Goal: Information Seeking & Learning: Check status

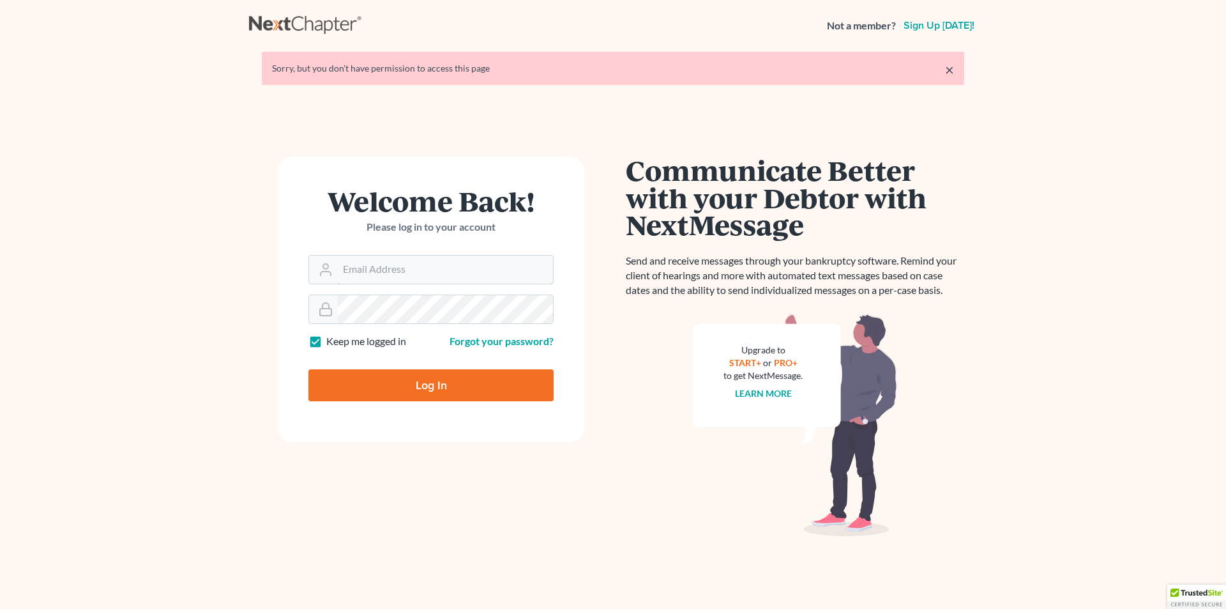
type input "[PERSON_NAME][EMAIL_ADDRESS][DOMAIN_NAME]"
click at [401, 386] on input "Log In" at bounding box center [431, 385] width 245 height 32
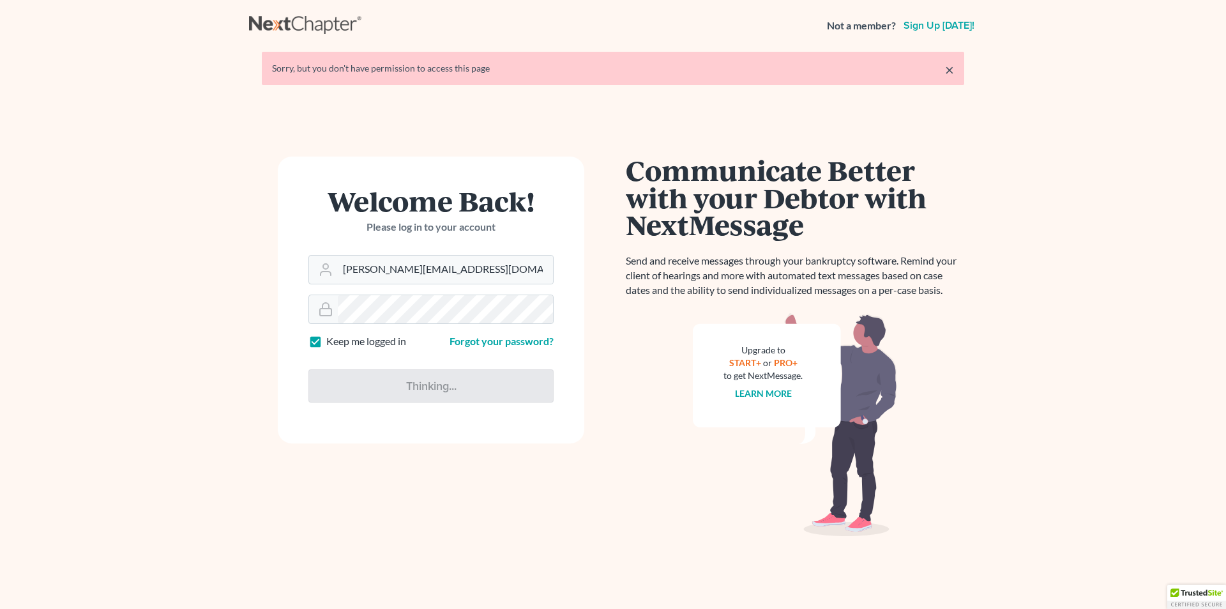
type input "Thinking..."
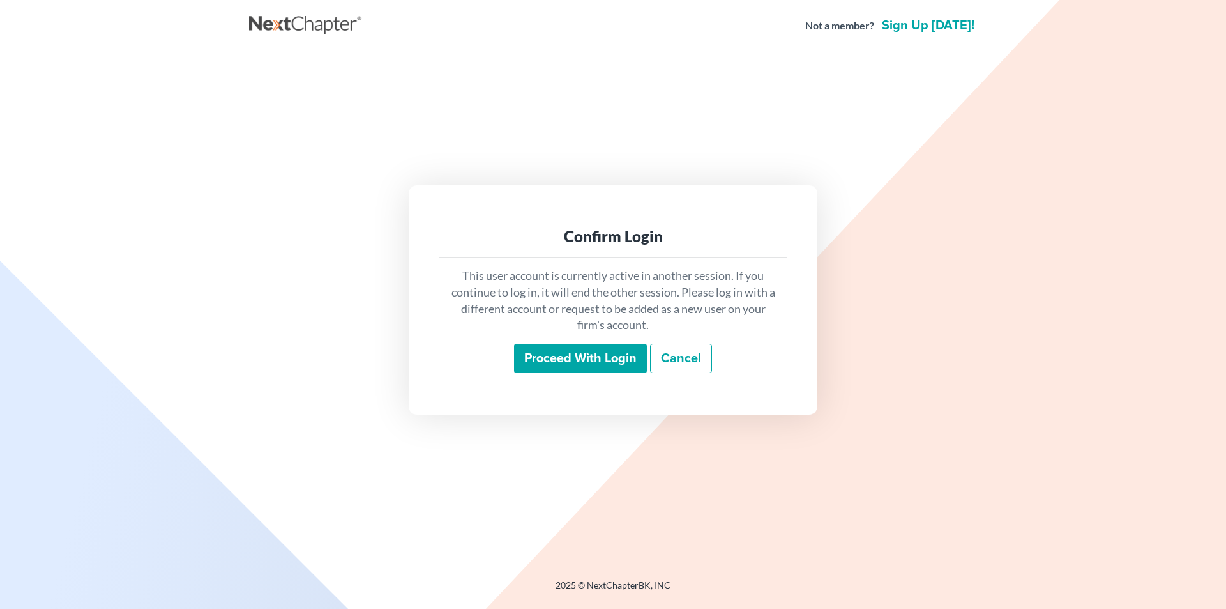
click at [572, 348] on input "Proceed with login" at bounding box center [580, 358] width 133 height 29
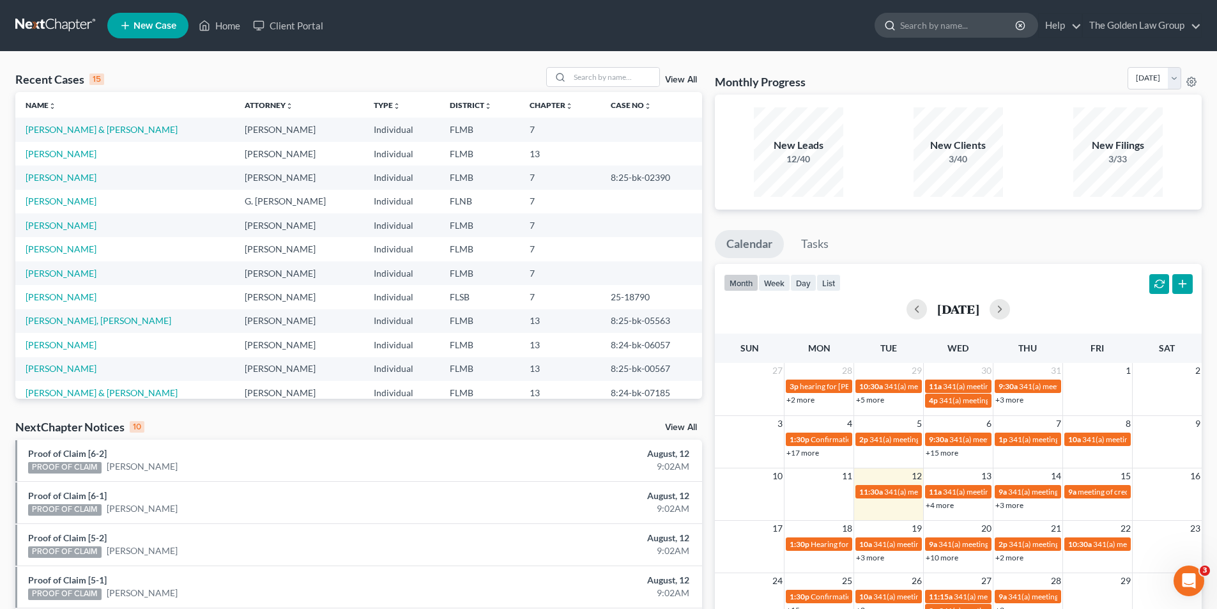
click at [908, 23] on input "search" at bounding box center [958, 25] width 117 height 24
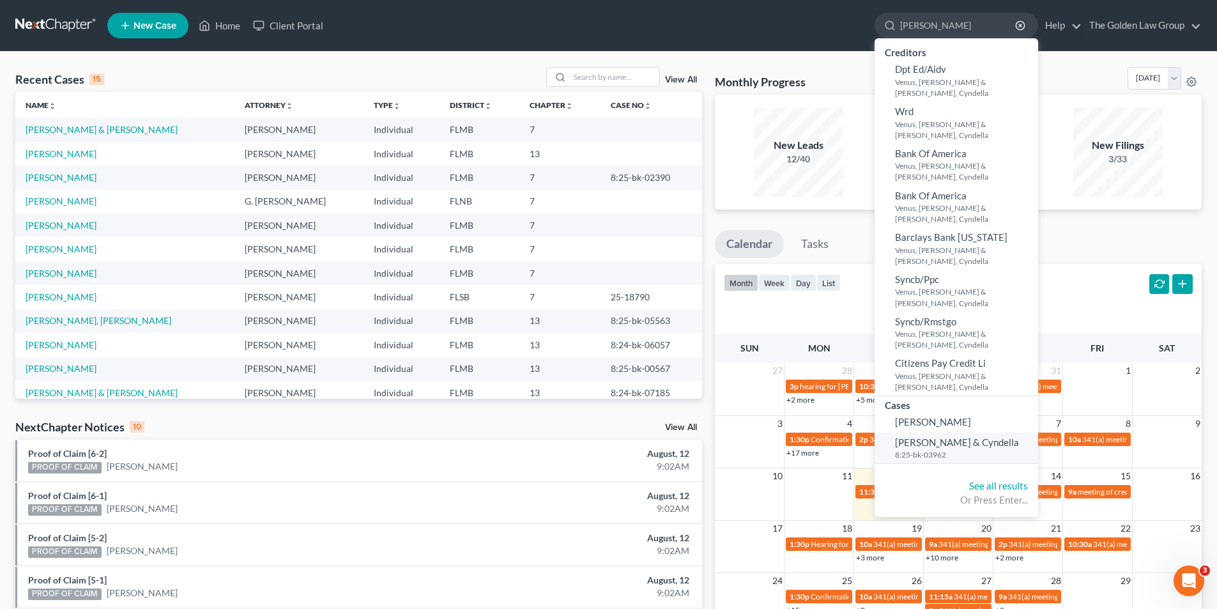
type input "[PERSON_NAME]"
click at [951, 436] on span "[PERSON_NAME] & Cyndella" at bounding box center [957, 441] width 124 height 11
select select "6"
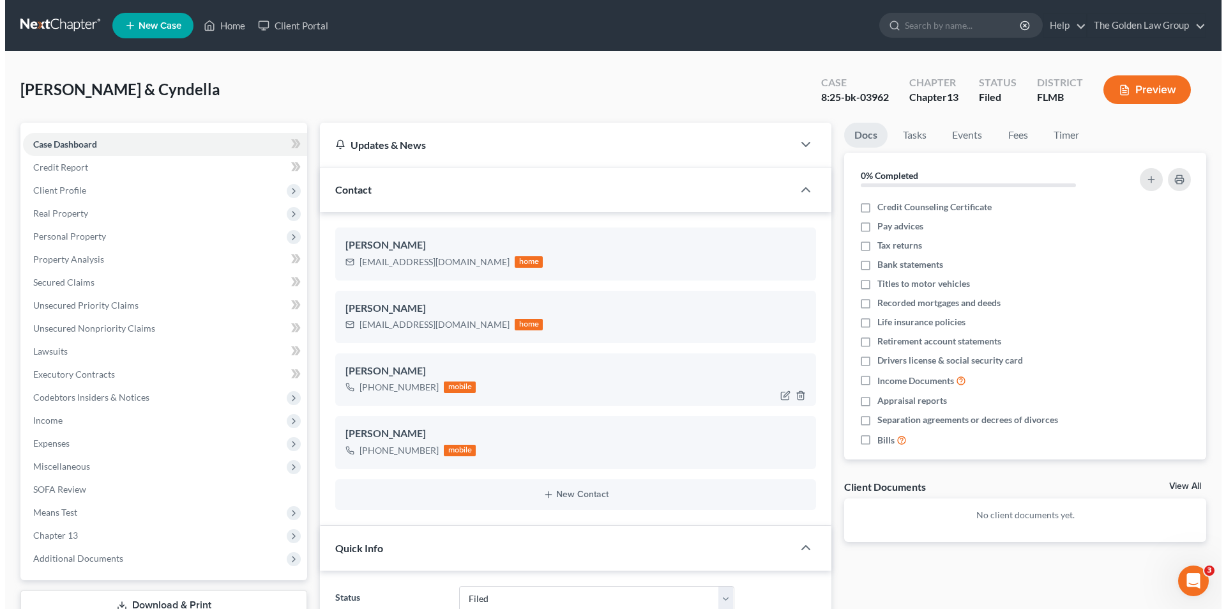
scroll to position [222, 0]
click at [1154, 88] on button "Preview" at bounding box center [1143, 89] width 88 height 29
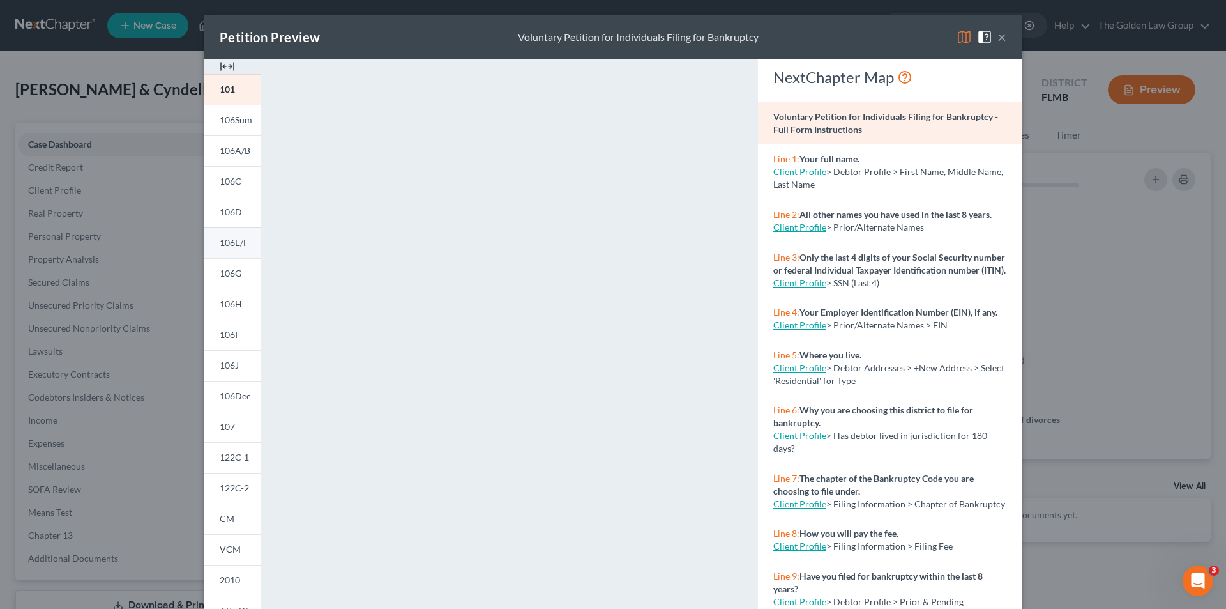
click at [234, 241] on span "106E/F" at bounding box center [234, 242] width 29 height 11
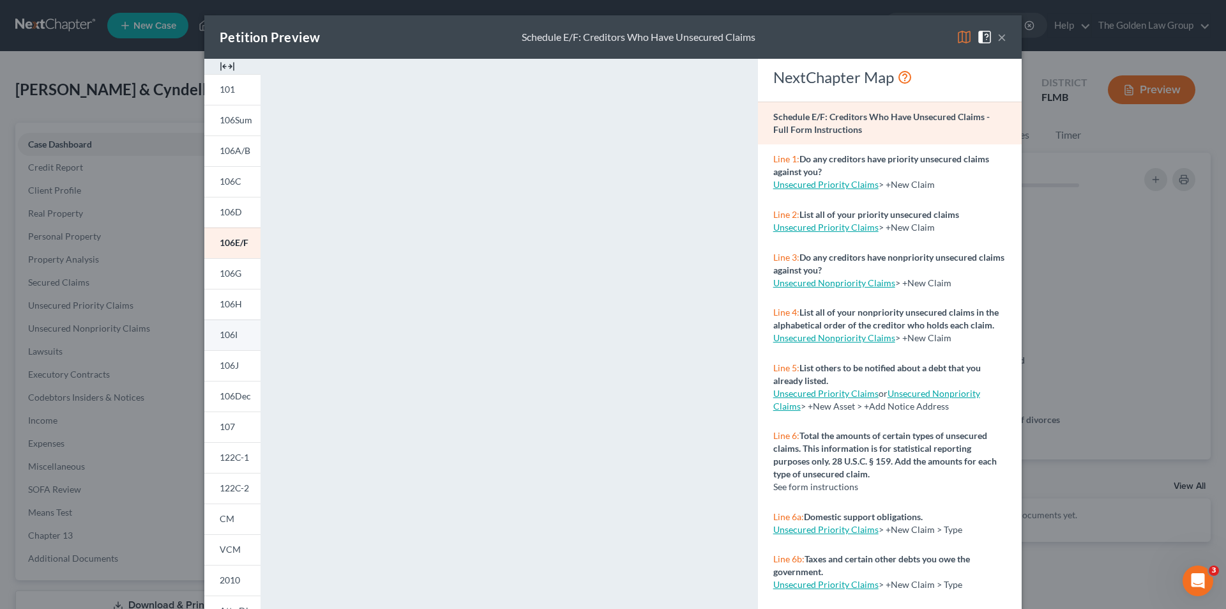
click at [236, 330] on link "106I" at bounding box center [232, 334] width 56 height 31
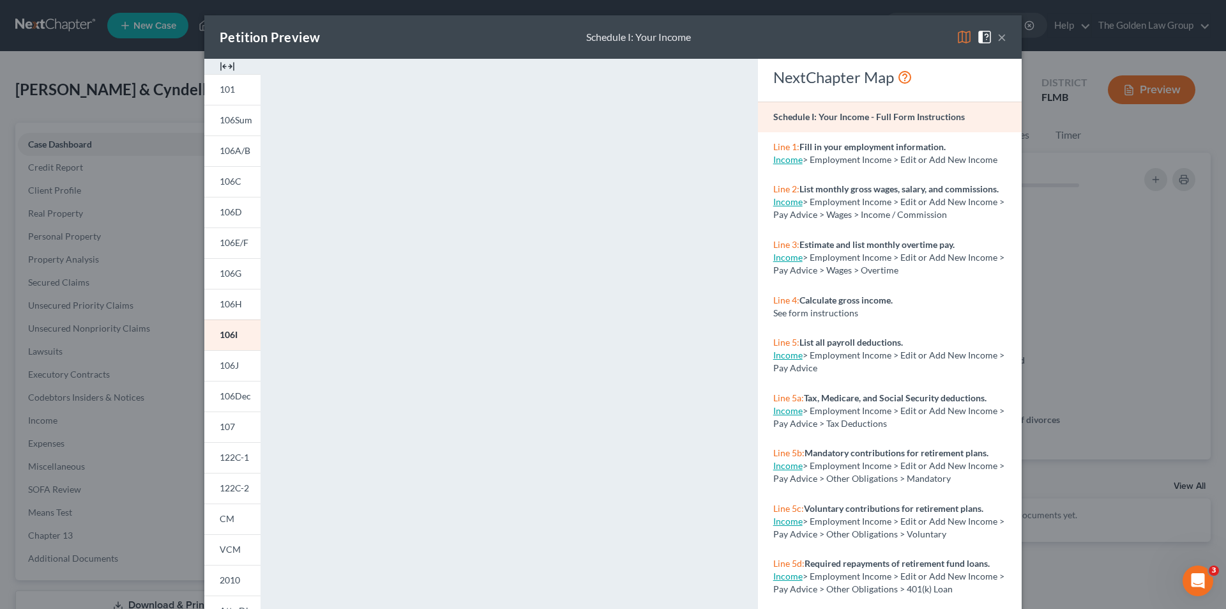
scroll to position [112, 0]
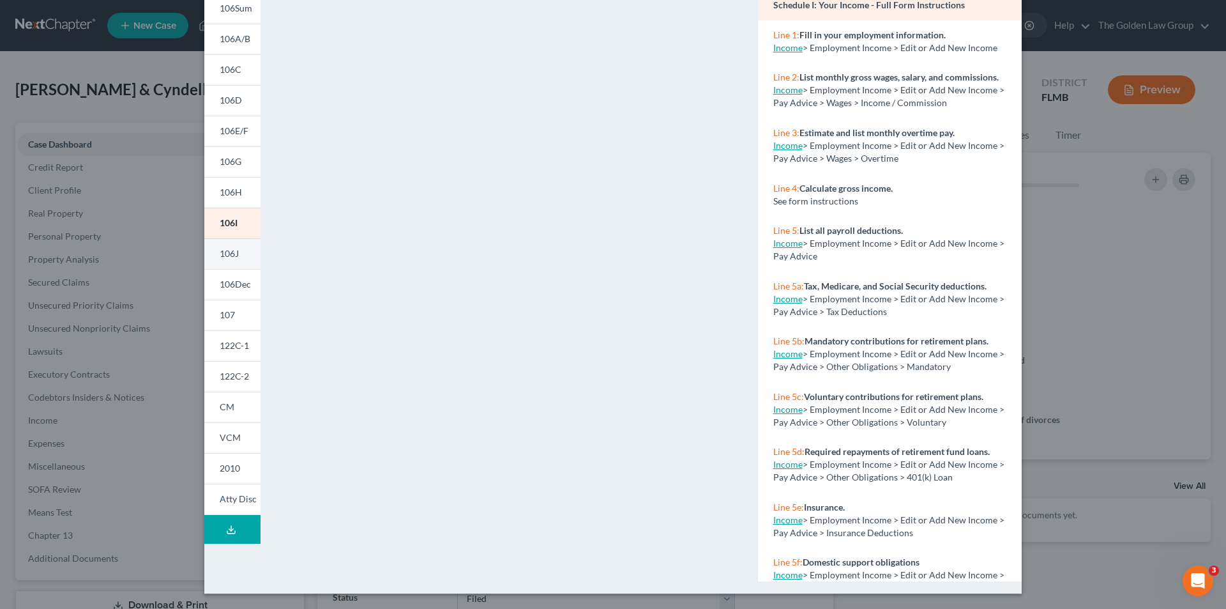
click at [233, 252] on span "106J" at bounding box center [229, 253] width 19 height 11
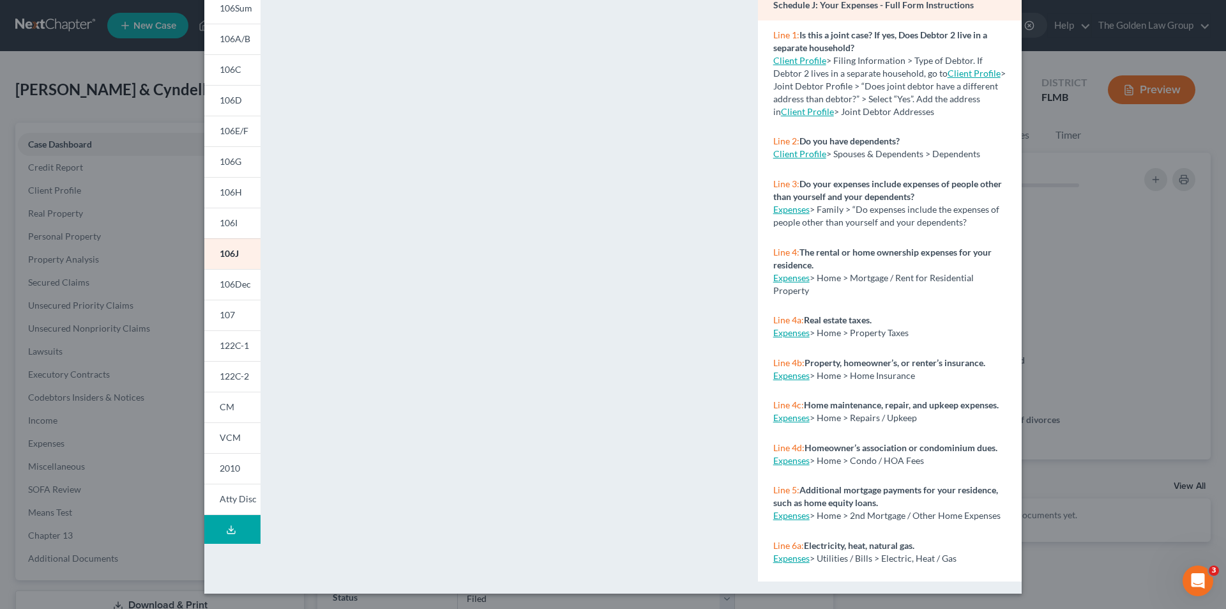
drag, startPoint x: 125, startPoint y: 137, endPoint x: 143, endPoint y: 128, distance: 20.6
click at [125, 136] on div "Petition Preview Schedule J: Your Expenses × 101 106Sum 106A/B 106C 106D 106E/F…" at bounding box center [613, 304] width 1226 height 609
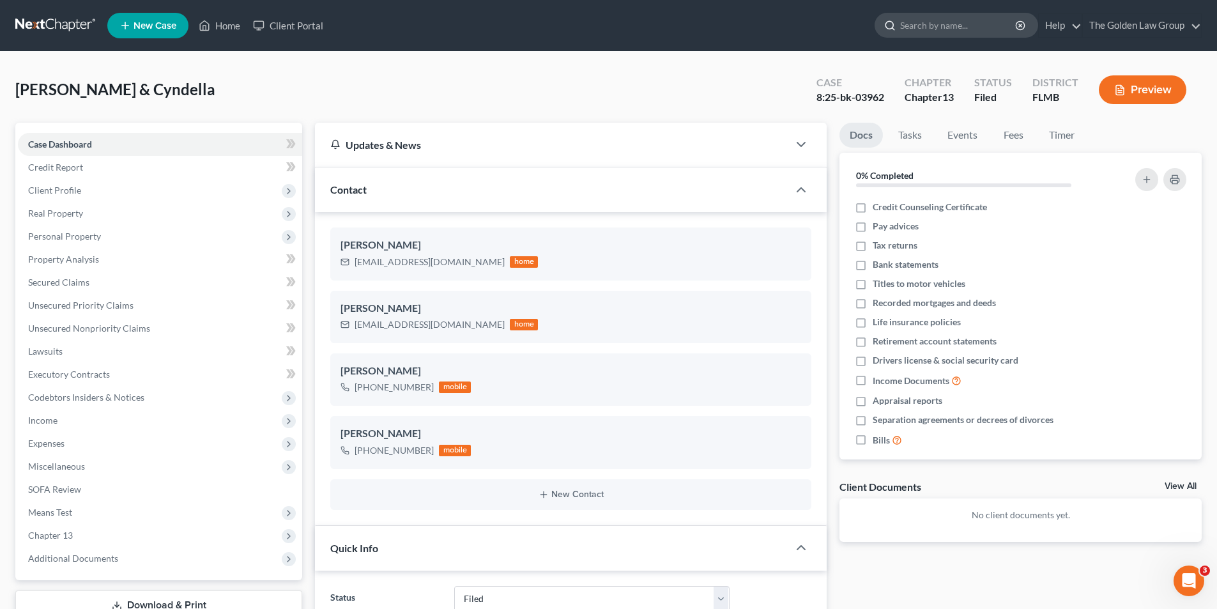
click at [933, 26] on input "search" at bounding box center [958, 25] width 117 height 24
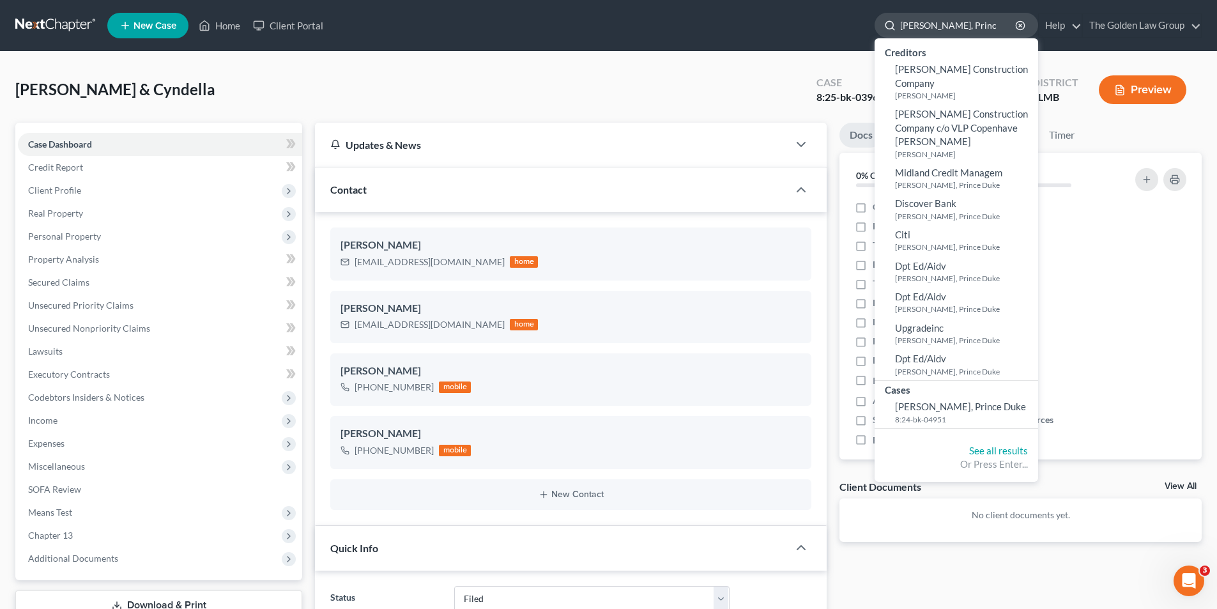
type input "[PERSON_NAME], Prince"
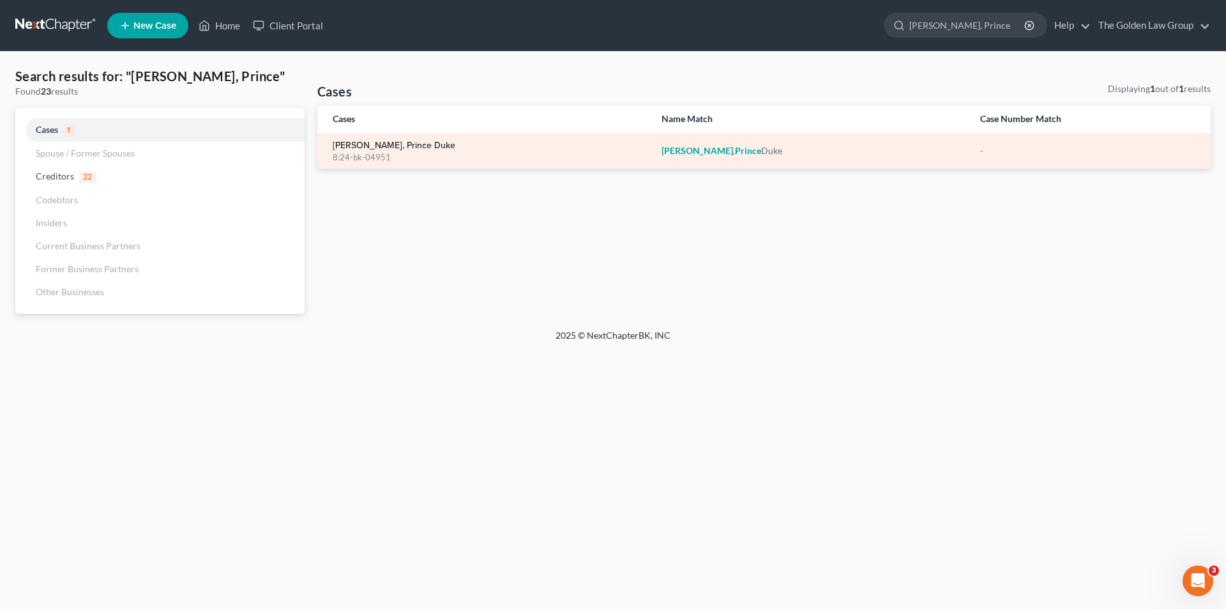
click at [370, 144] on link "[PERSON_NAME], Prince Duke" at bounding box center [394, 145] width 123 height 9
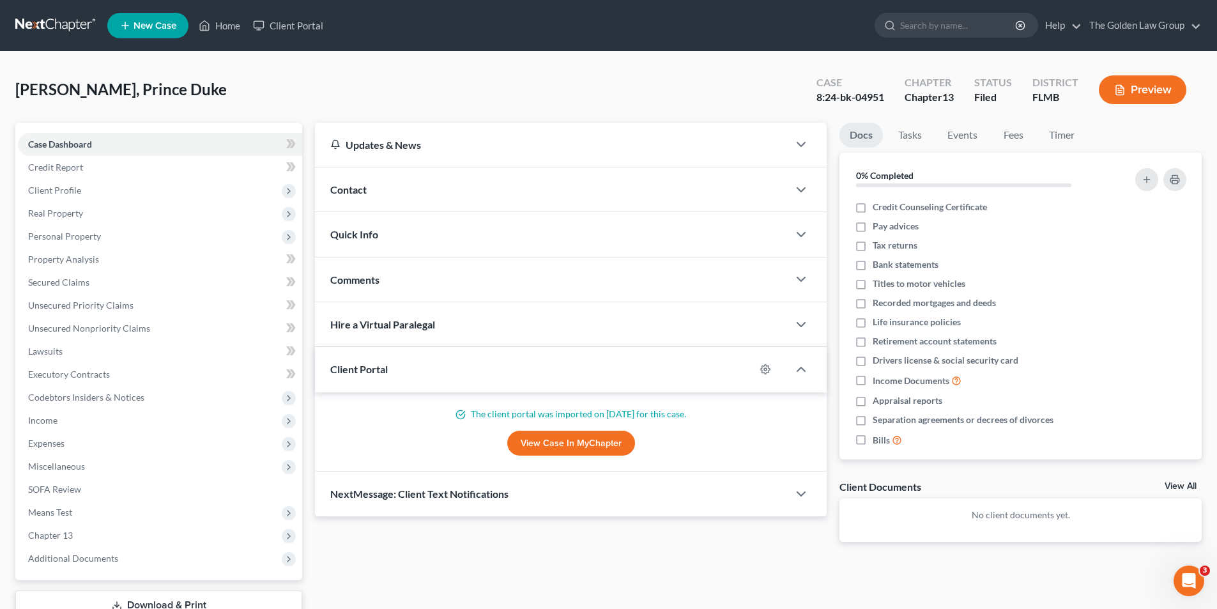
click at [1157, 91] on button "Preview" at bounding box center [1143, 89] width 88 height 29
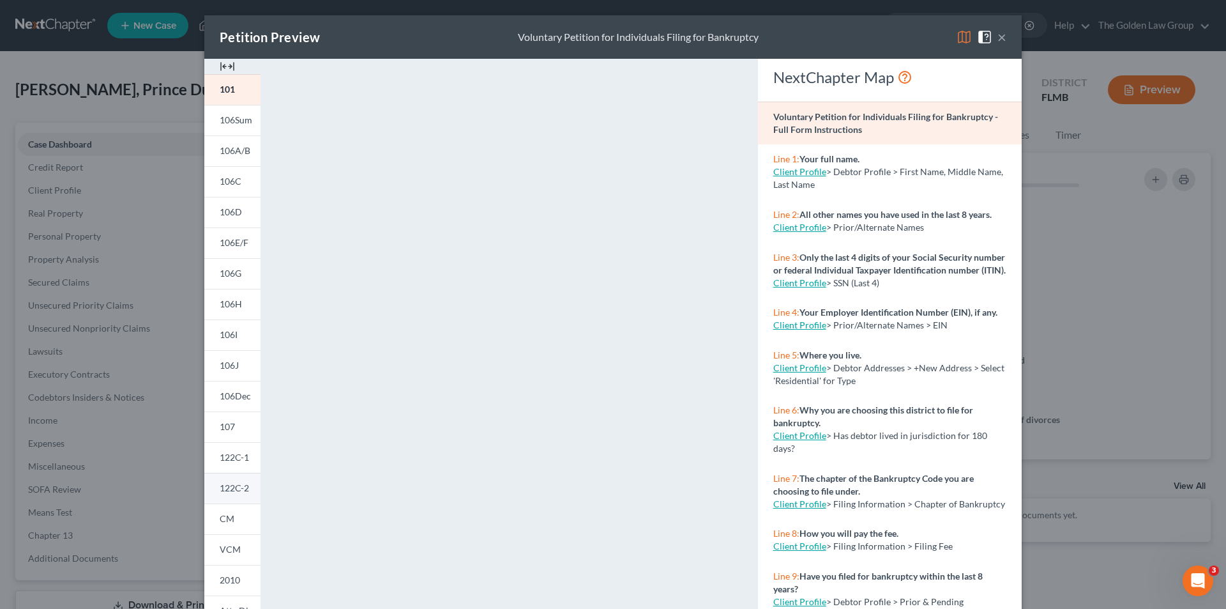
click at [234, 487] on span "122C-2" at bounding box center [234, 487] width 29 height 11
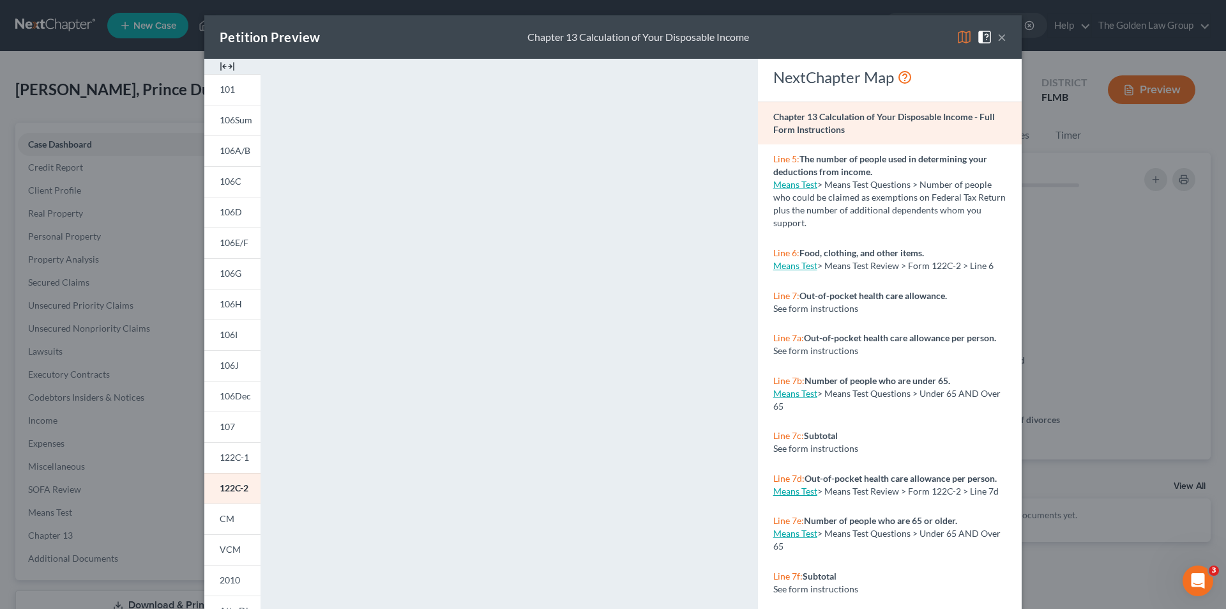
drag, startPoint x: 277, startPoint y: 102, endPoint x: 106, endPoint y: 556, distance: 485.1
click at [106, 556] on div "Petition Preview Chapter 13 Calculation of Your Disposable Income × 101 106Sum …" at bounding box center [613, 304] width 1226 height 609
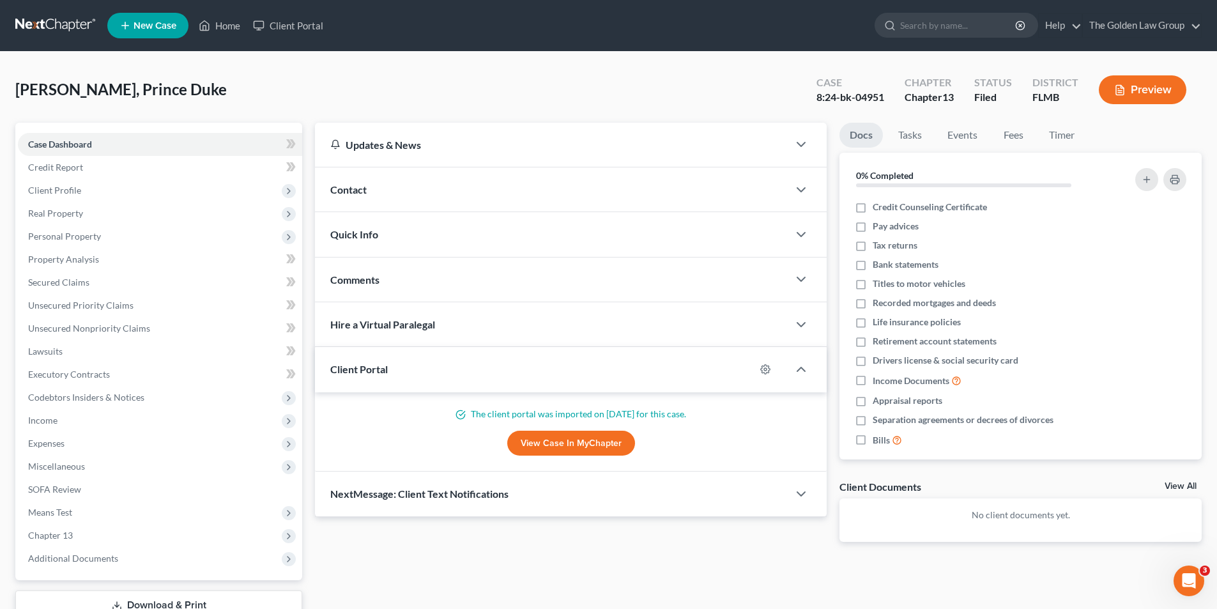
click at [106, 556] on span "Additional Documents" at bounding box center [73, 558] width 90 height 11
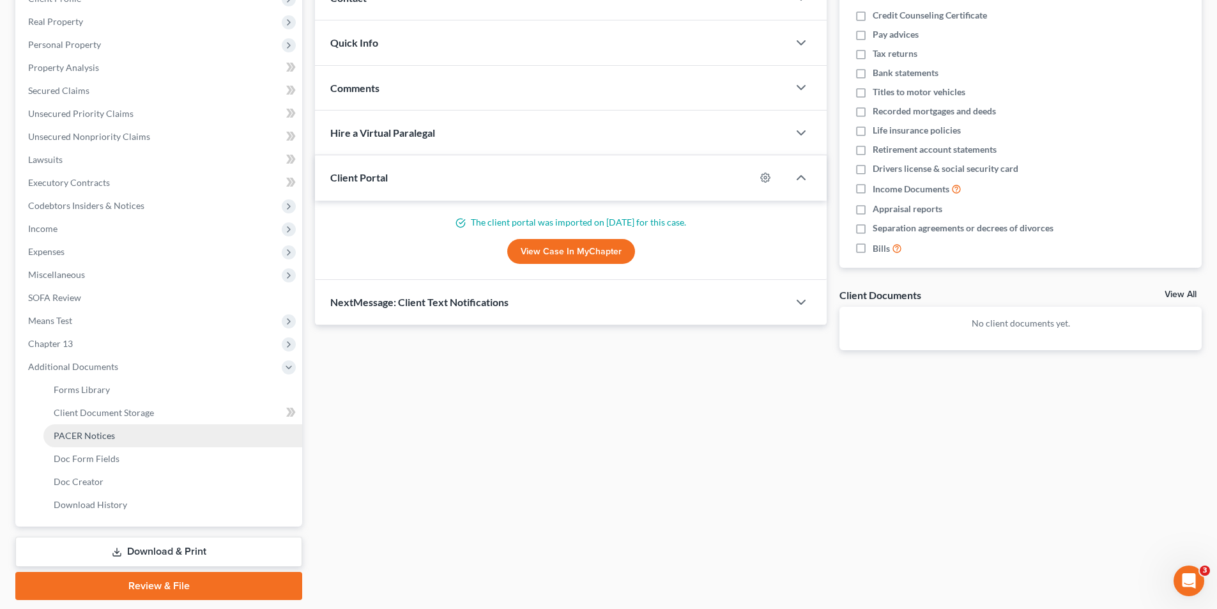
click at [82, 434] on span "PACER Notices" at bounding box center [84, 435] width 61 height 11
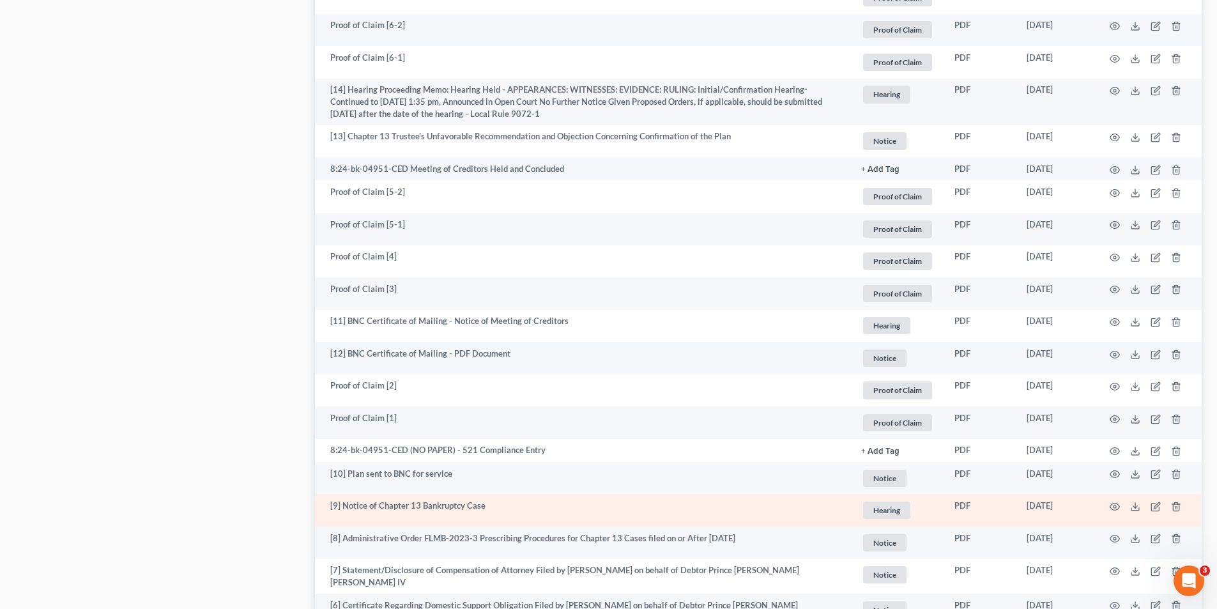
scroll to position [1405, 0]
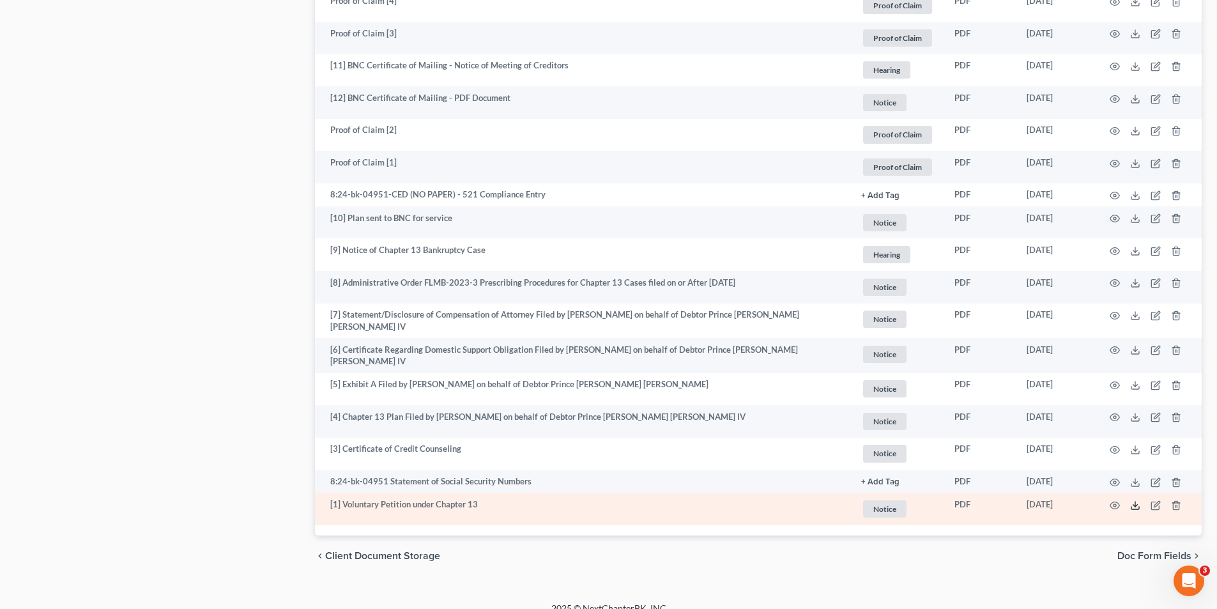
click at [1133, 503] on icon at bounding box center [1135, 505] width 10 height 10
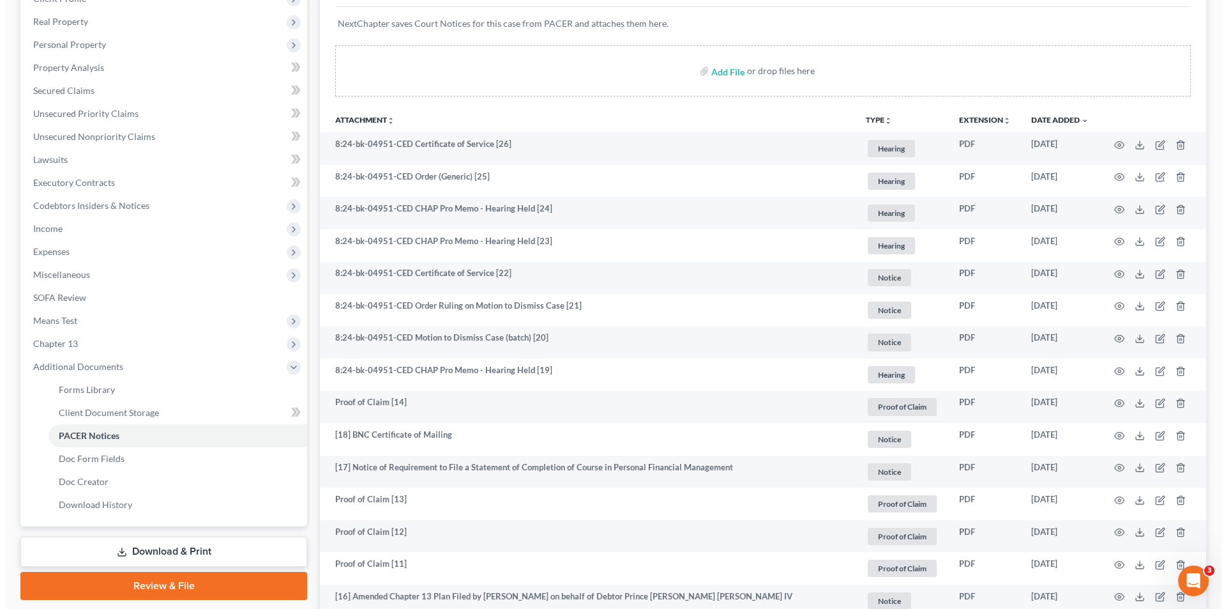
scroll to position [0, 0]
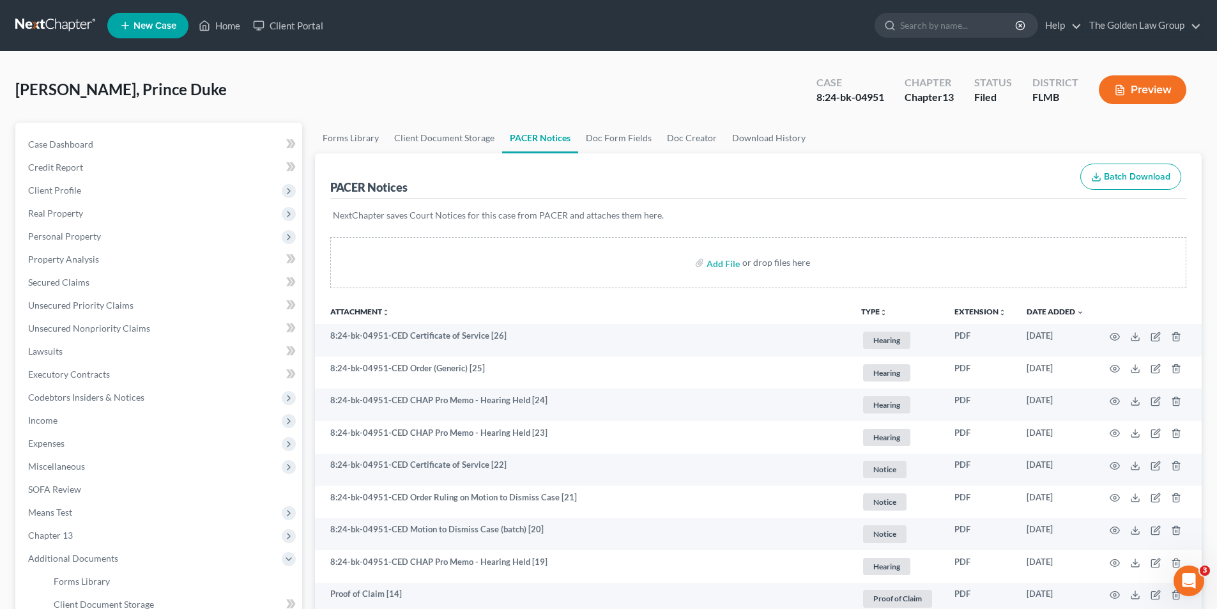
click at [1137, 84] on button "Preview" at bounding box center [1143, 89] width 88 height 29
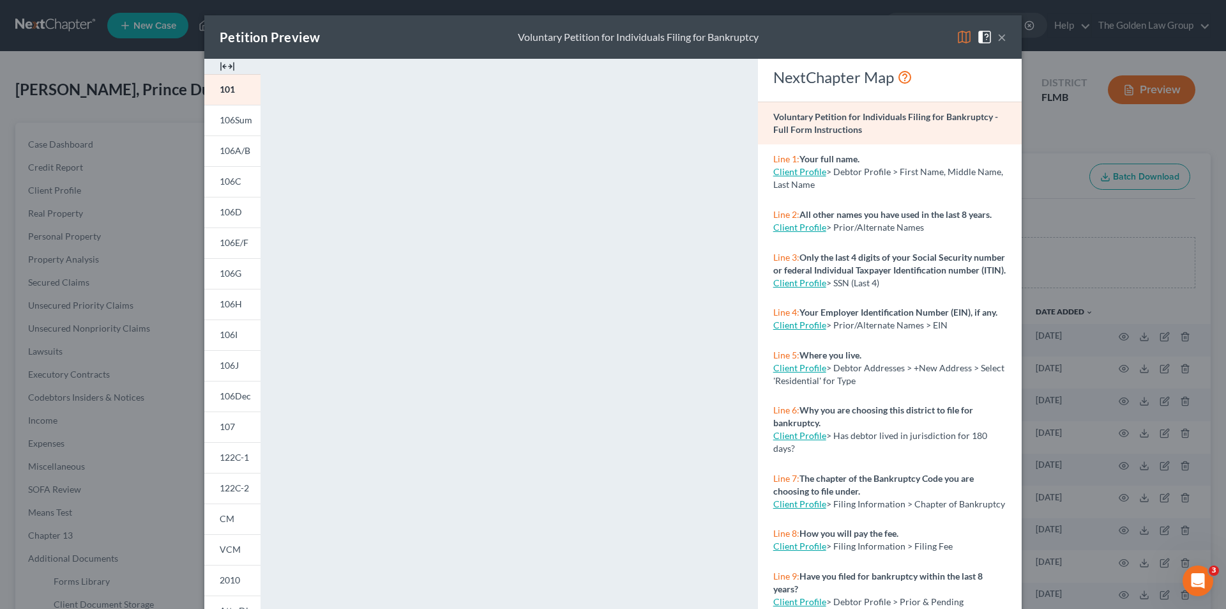
scroll to position [112, 0]
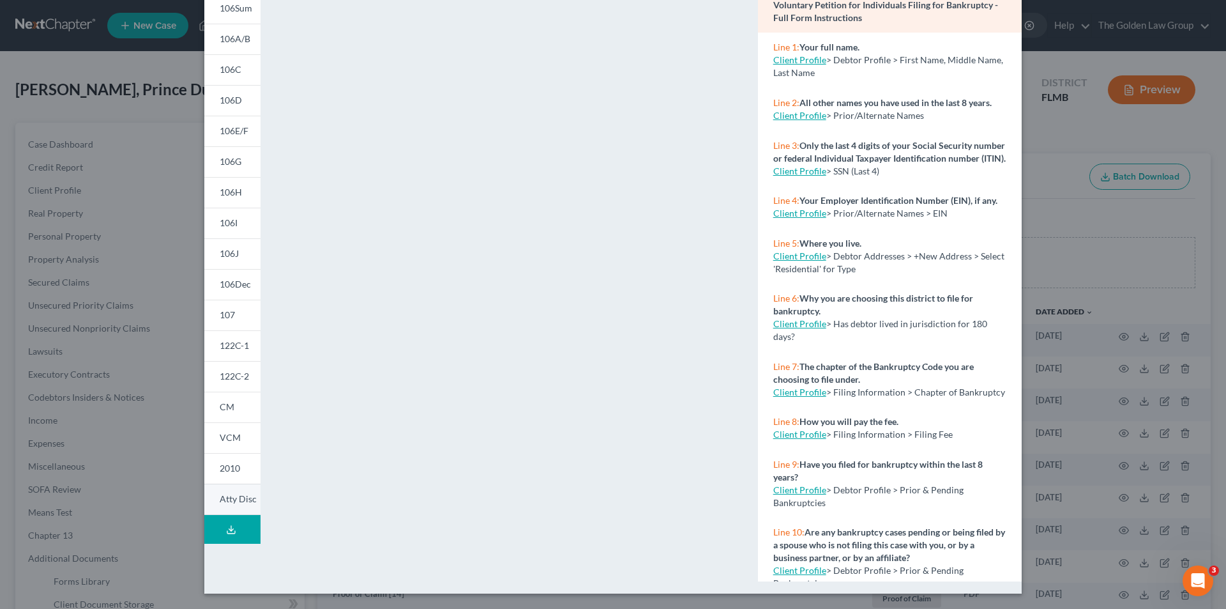
click at [235, 500] on span "Atty Disc" at bounding box center [238, 498] width 37 height 11
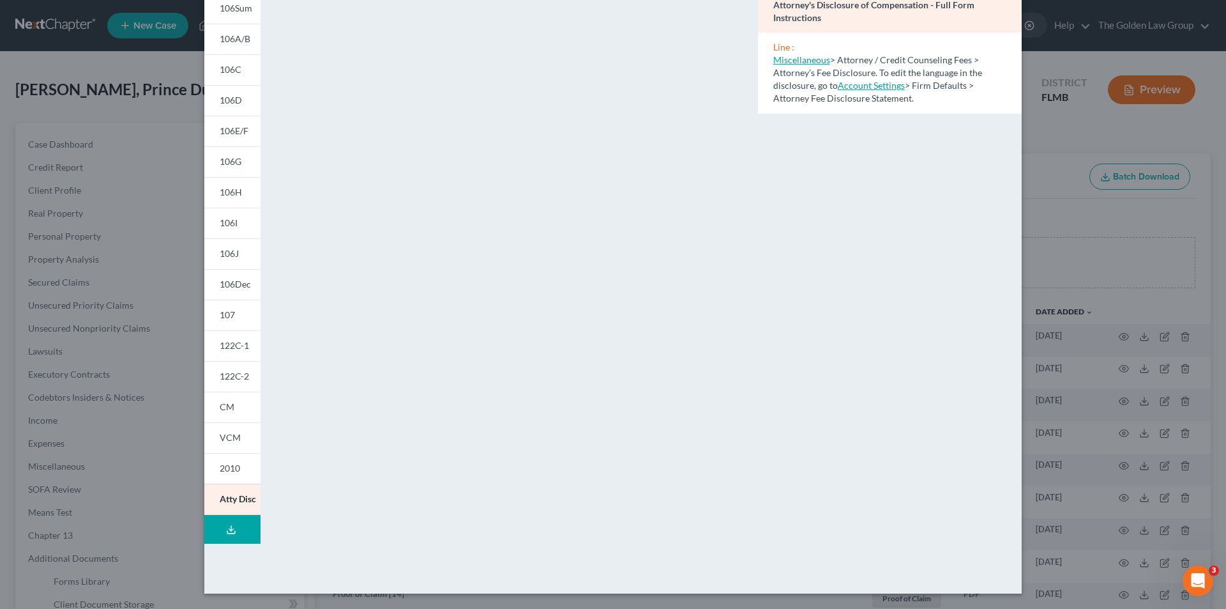
click at [179, 484] on div "Petition Preview Attorney's Disclosure of Compensation × 101 106Sum 106A/B 106C…" at bounding box center [613, 304] width 1226 height 609
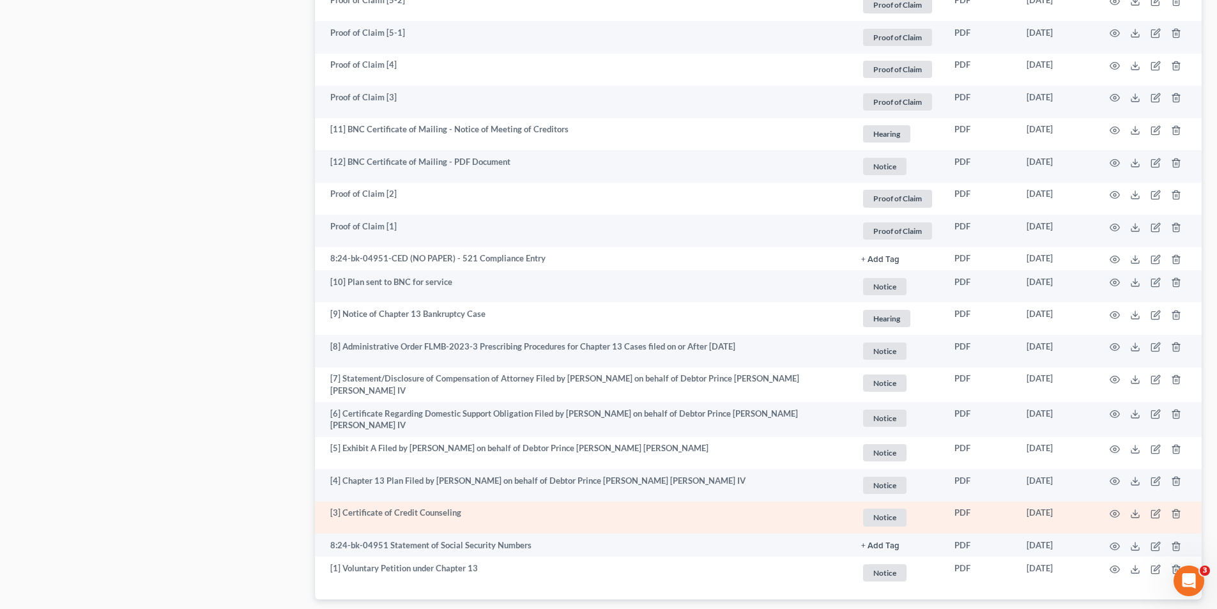
scroll to position [1421, 0]
